Goal: Transaction & Acquisition: Purchase product/service

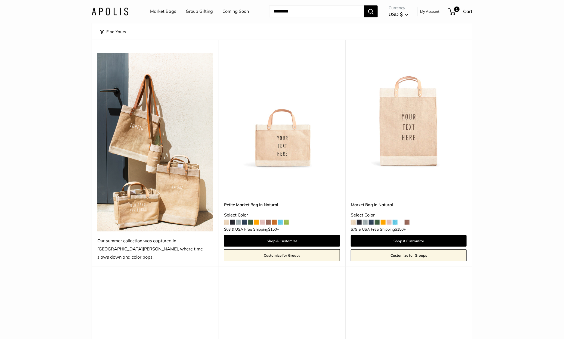
scroll to position [46, 0]
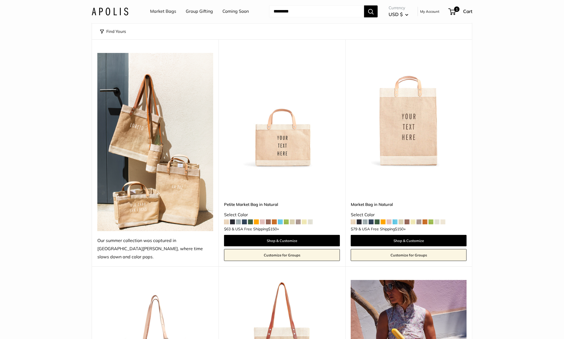
click at [299, 220] on span at bounding box center [298, 222] width 5 height 5
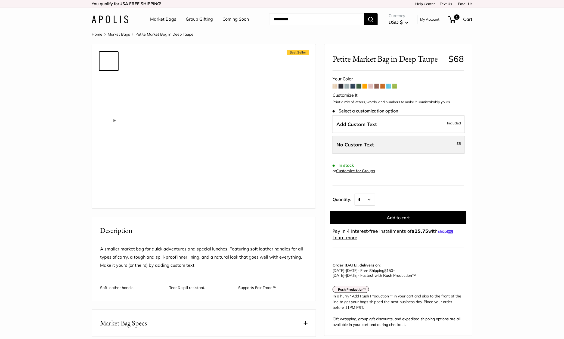
click at [359, 149] on label "No Custom Text - $5" at bounding box center [398, 145] width 133 height 18
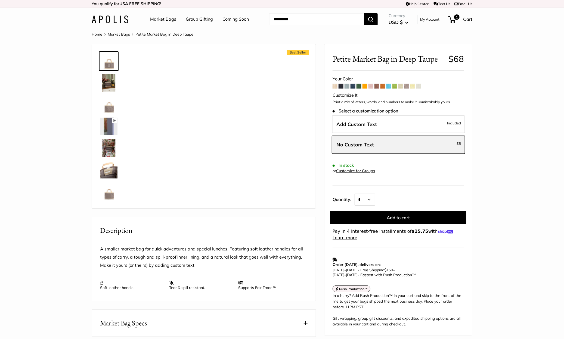
click at [372, 147] on span "No Custom Text" at bounding box center [355, 145] width 38 height 6
